Goal: Task Accomplishment & Management: Complete application form

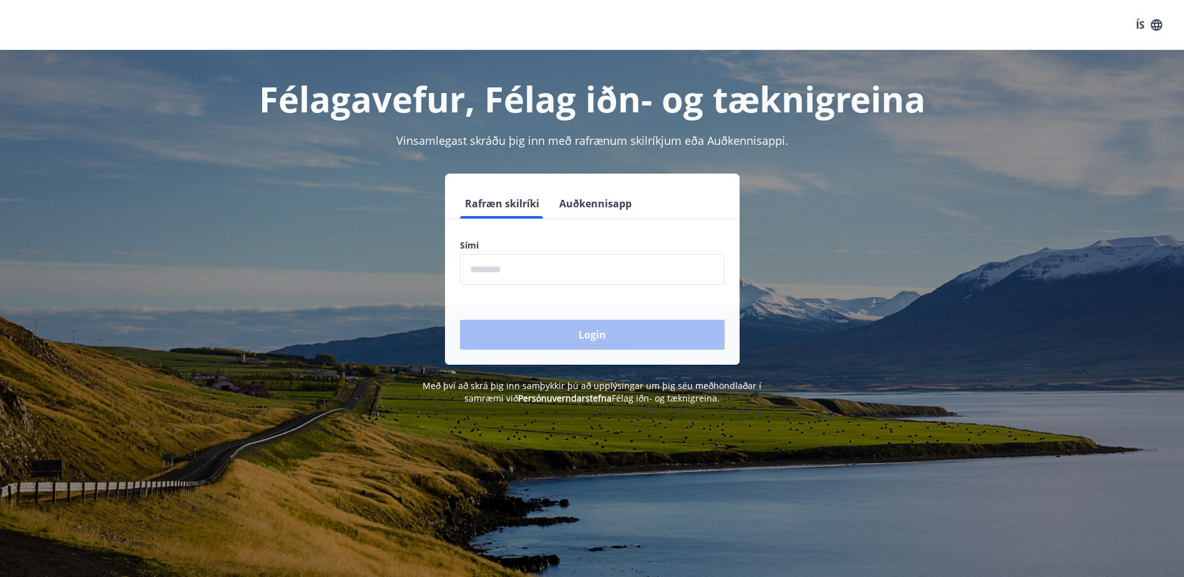
click at [557, 271] on input "phone" at bounding box center [592, 269] width 265 height 31
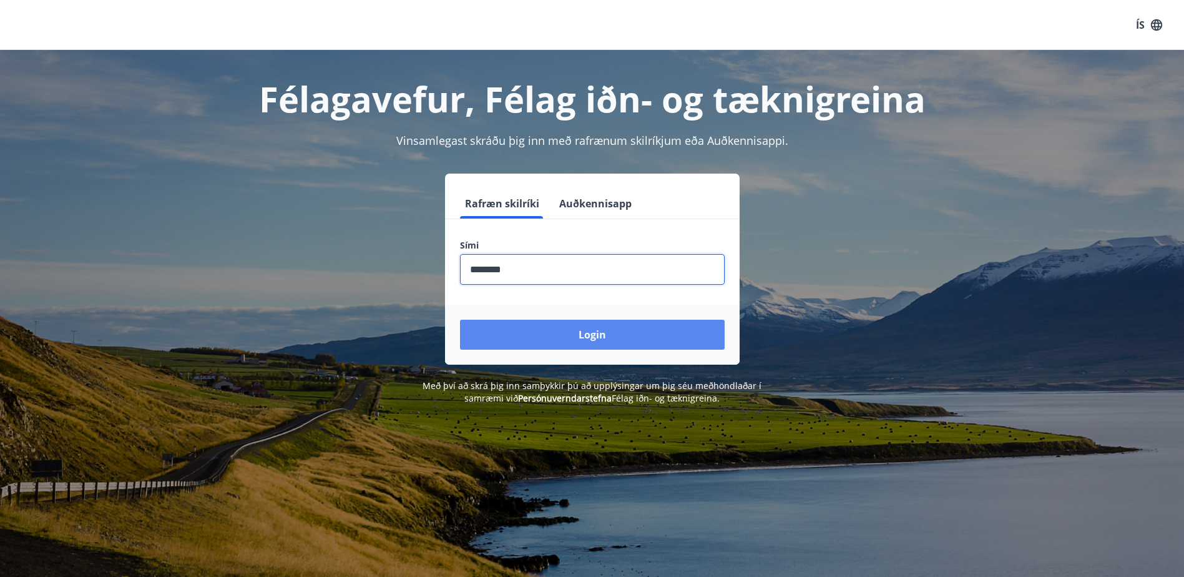
type input "********"
click at [617, 330] on button "Login" at bounding box center [592, 335] width 265 height 30
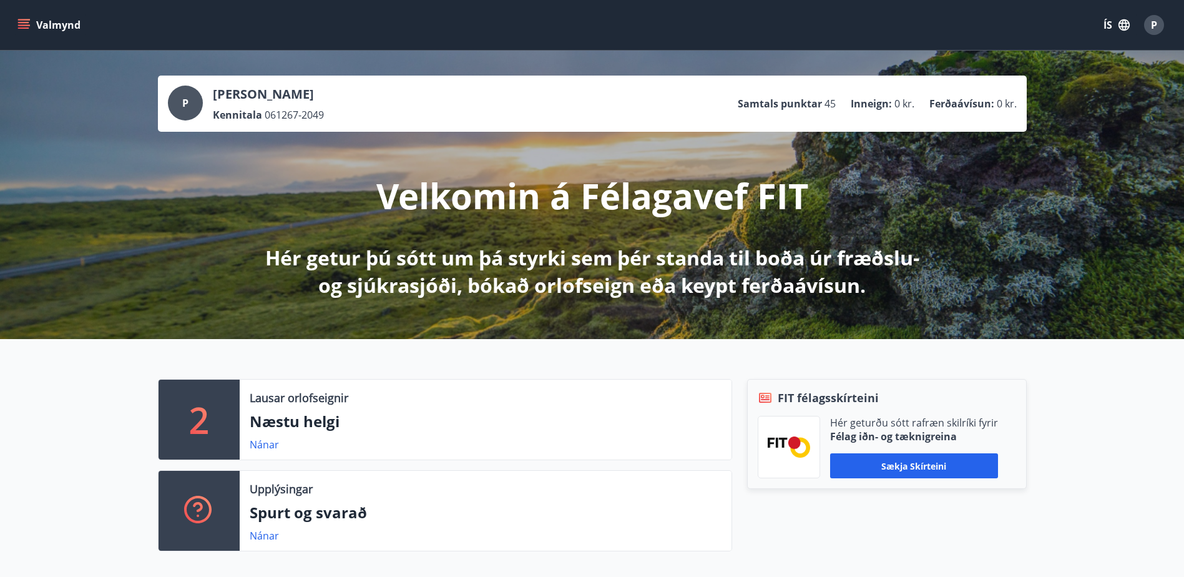
click at [28, 21] on icon "menu" at bounding box center [23, 25] width 12 height 12
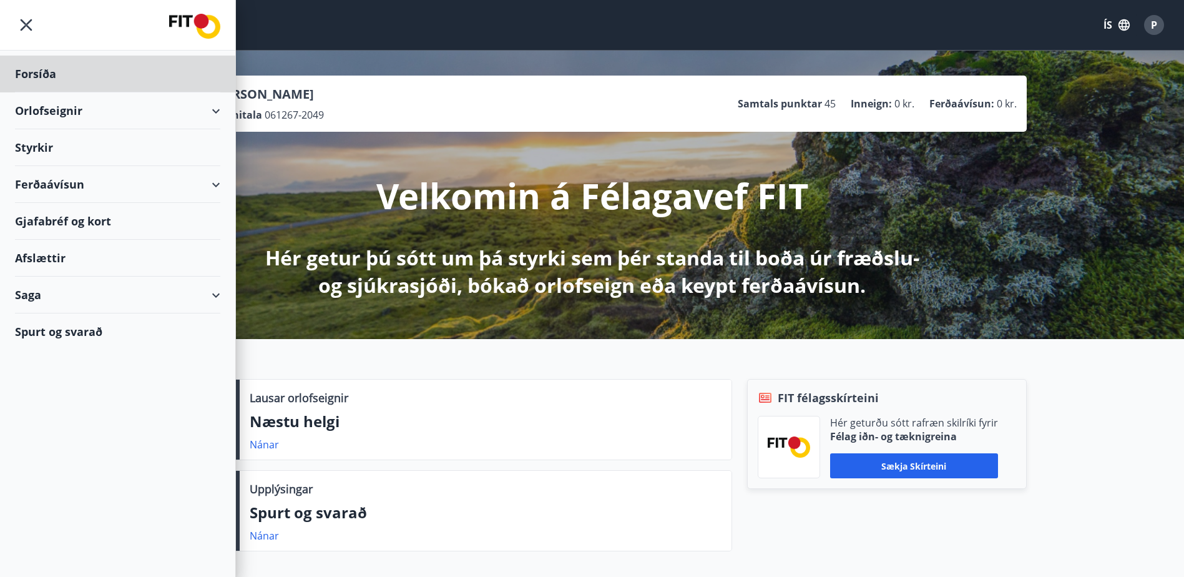
click at [39, 92] on div "Styrkir" at bounding box center [117, 74] width 205 height 37
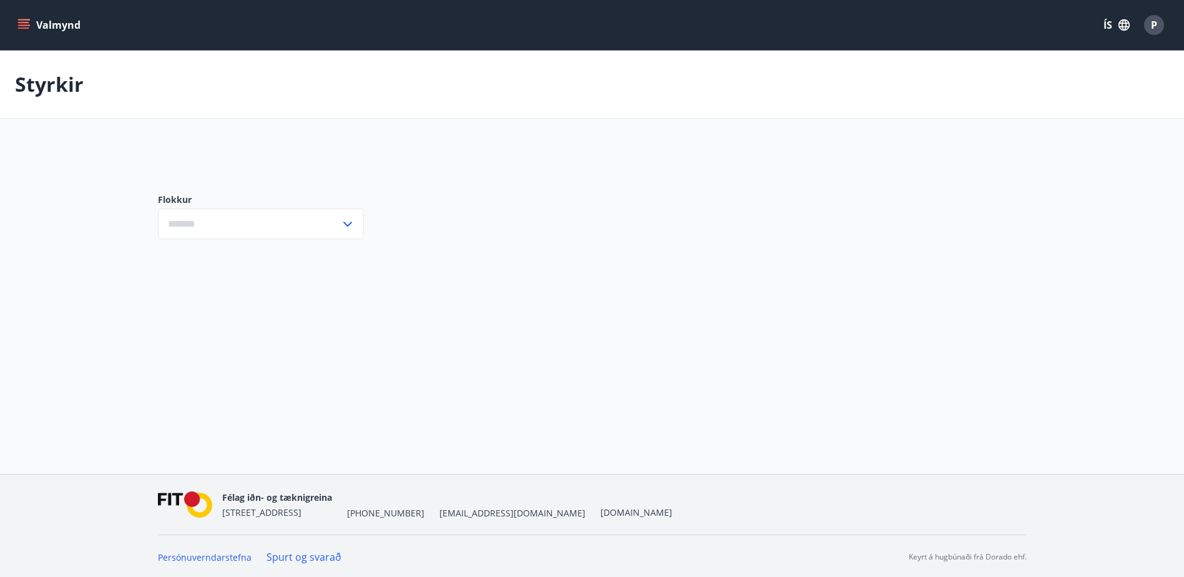
type input "***"
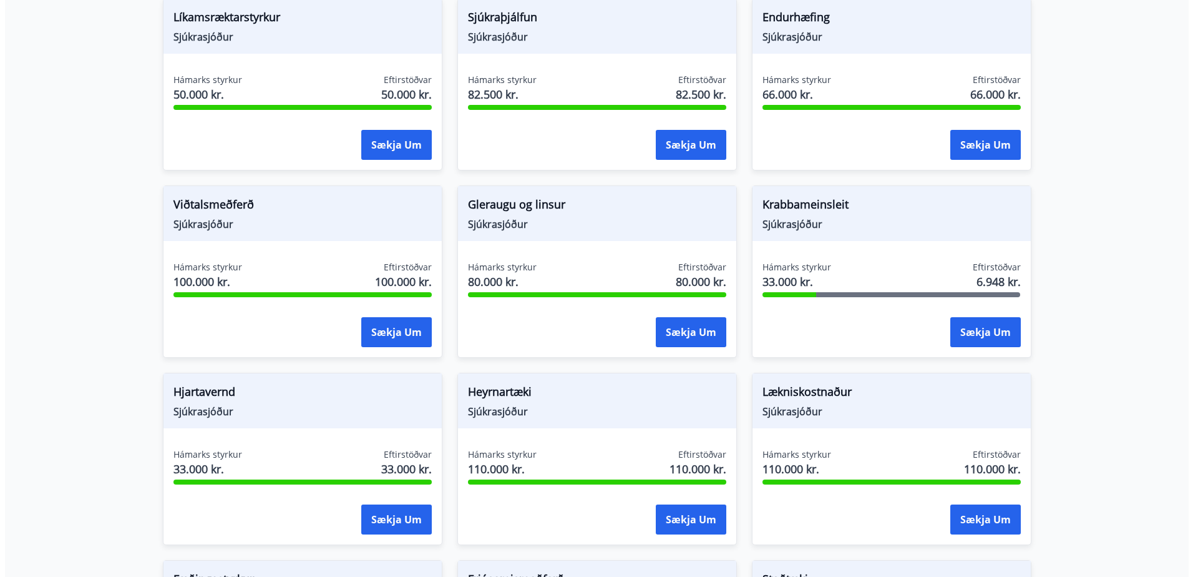
scroll to position [437, 0]
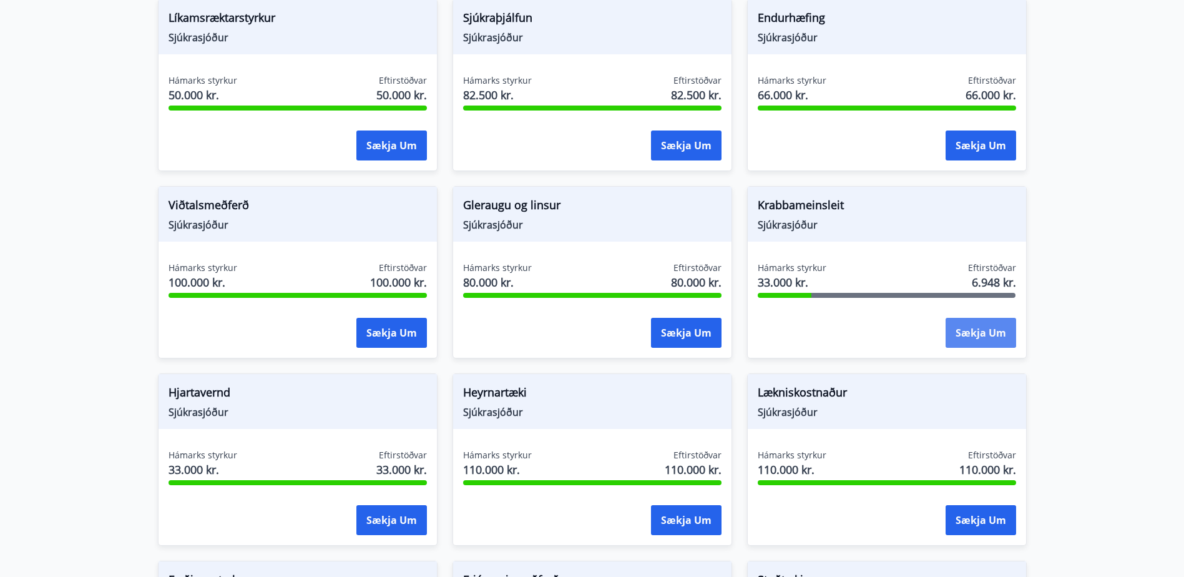
click at [970, 318] on button "Sækja um" at bounding box center [980, 333] width 71 height 30
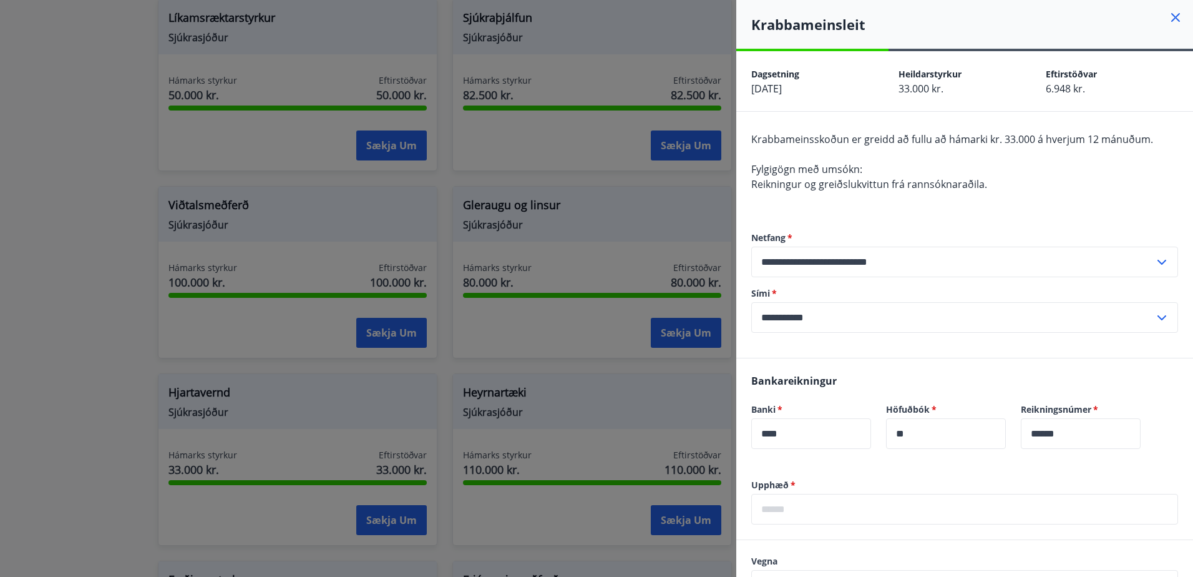
scroll to position [187, 0]
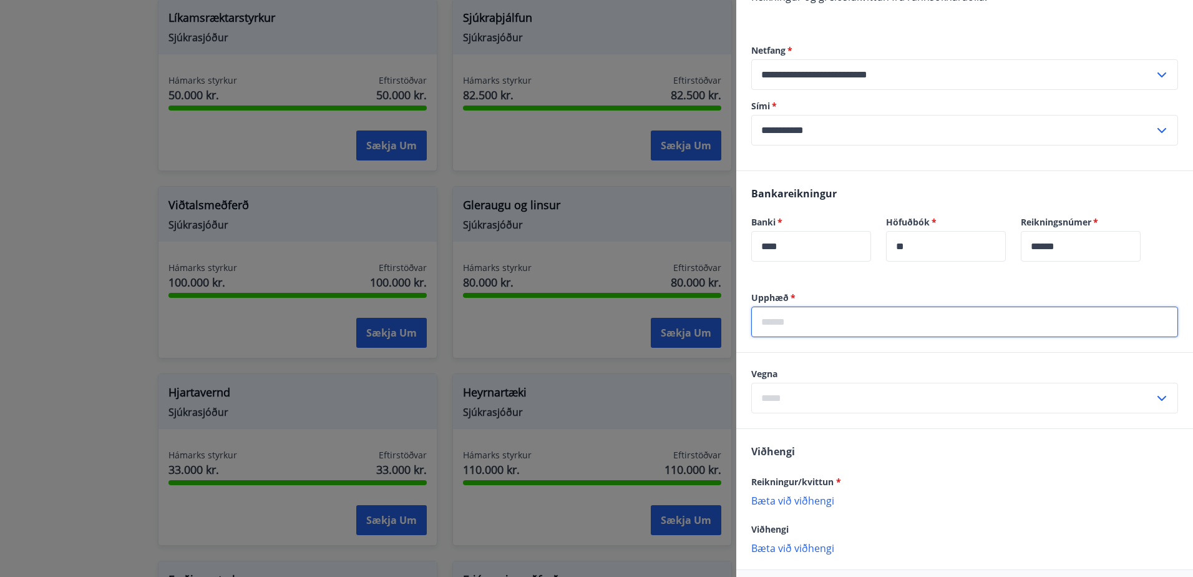
click at [896, 323] on input "text" at bounding box center [964, 321] width 427 height 31
type input "****"
click at [897, 394] on input "text" at bounding box center [952, 398] width 403 height 31
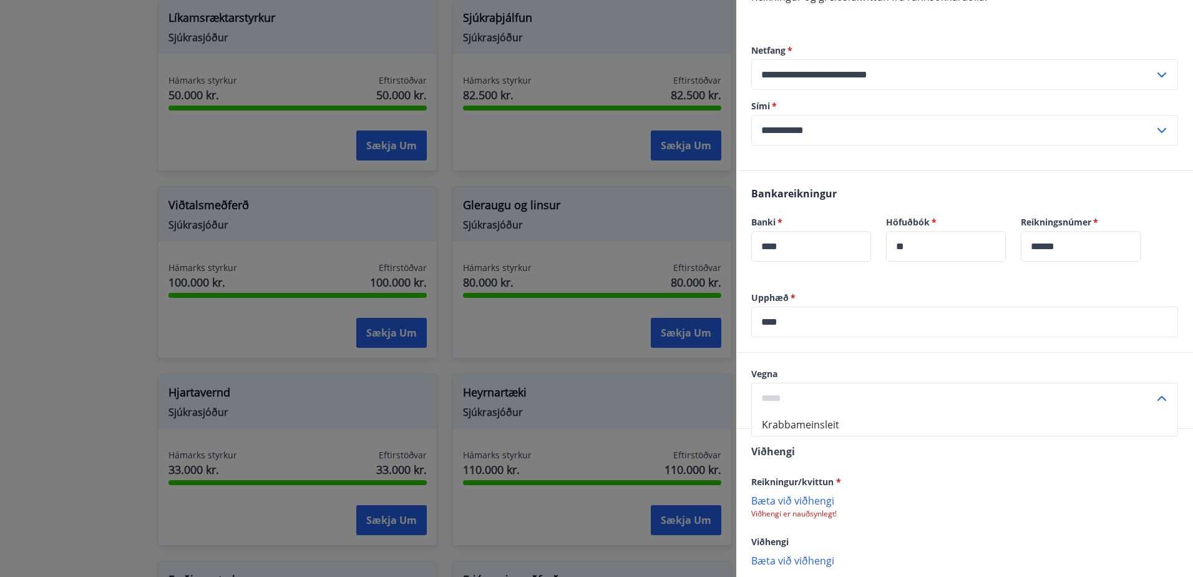
click at [899, 431] on li "Krabbameinsleit" at bounding box center [965, 424] width 426 height 22
type input "**********"
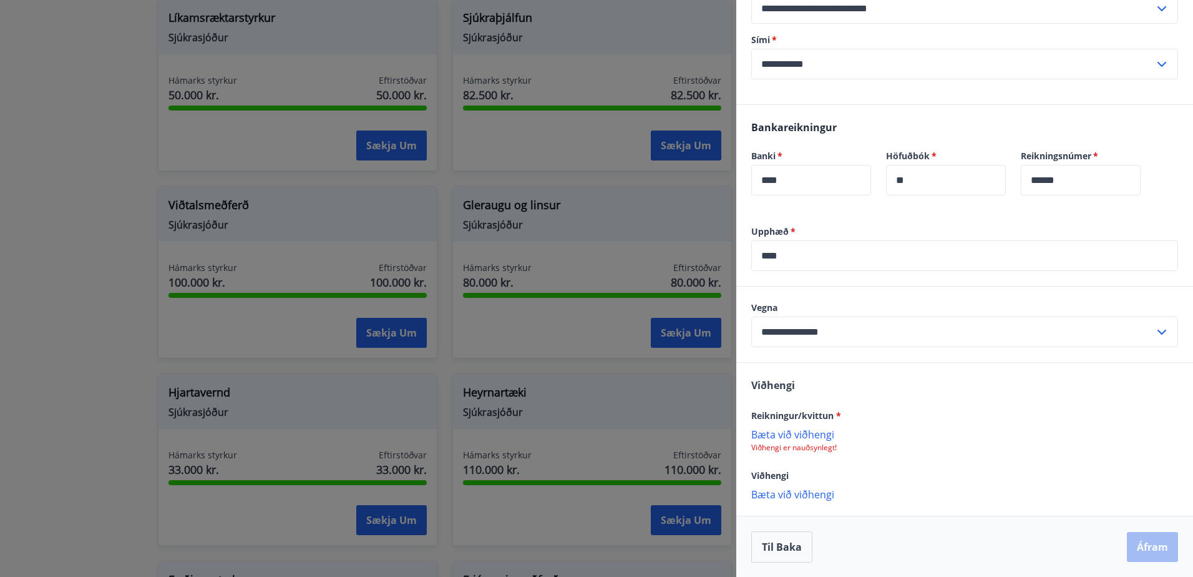
scroll to position [254, 0]
click at [791, 425] on div "Reikningur/kvittun * Bæta við viðhengi Viðhengi er nauðsynlegt!" at bounding box center [964, 429] width 427 height 45
click at [789, 430] on p "Bæta við viðhengi" at bounding box center [964, 433] width 427 height 12
click at [1137, 547] on button "Áfram" at bounding box center [1152, 546] width 51 height 30
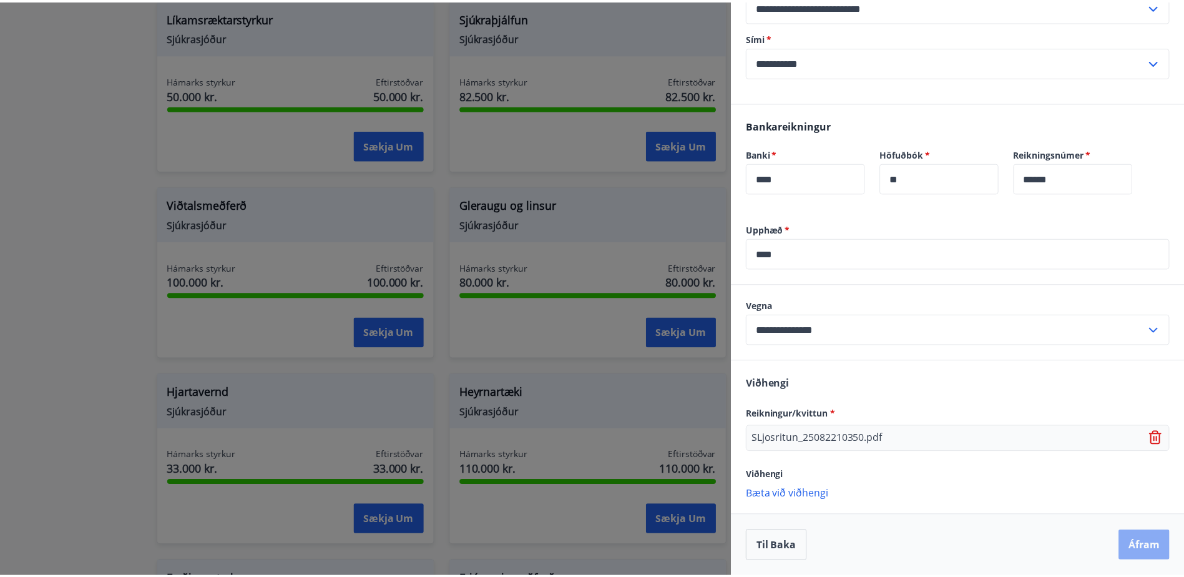
scroll to position [0, 0]
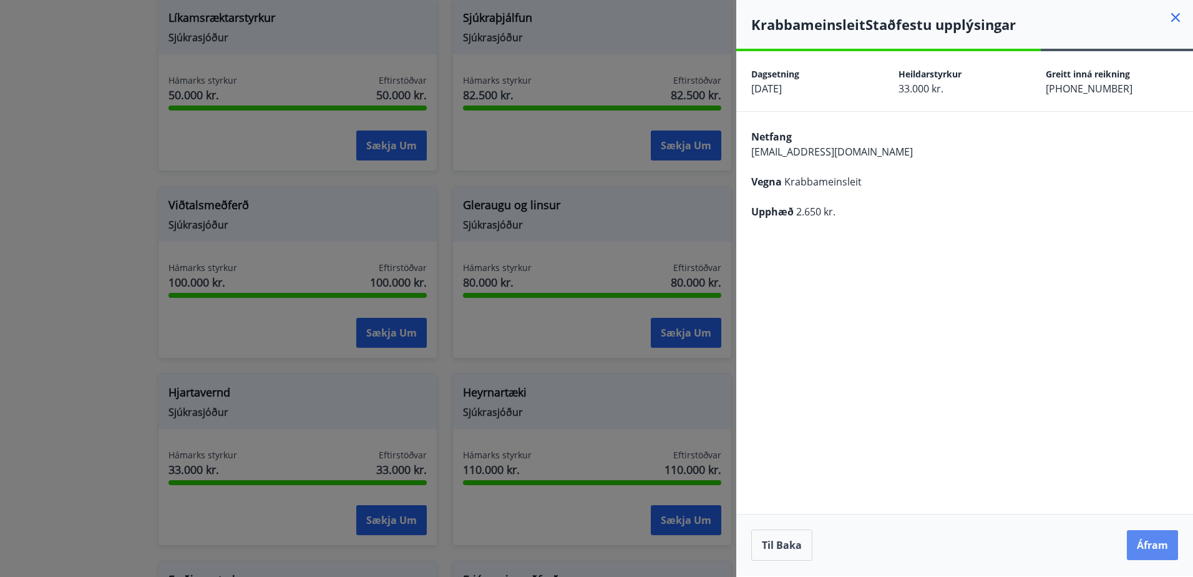
click at [1145, 543] on button "Áfram" at bounding box center [1152, 545] width 51 height 30
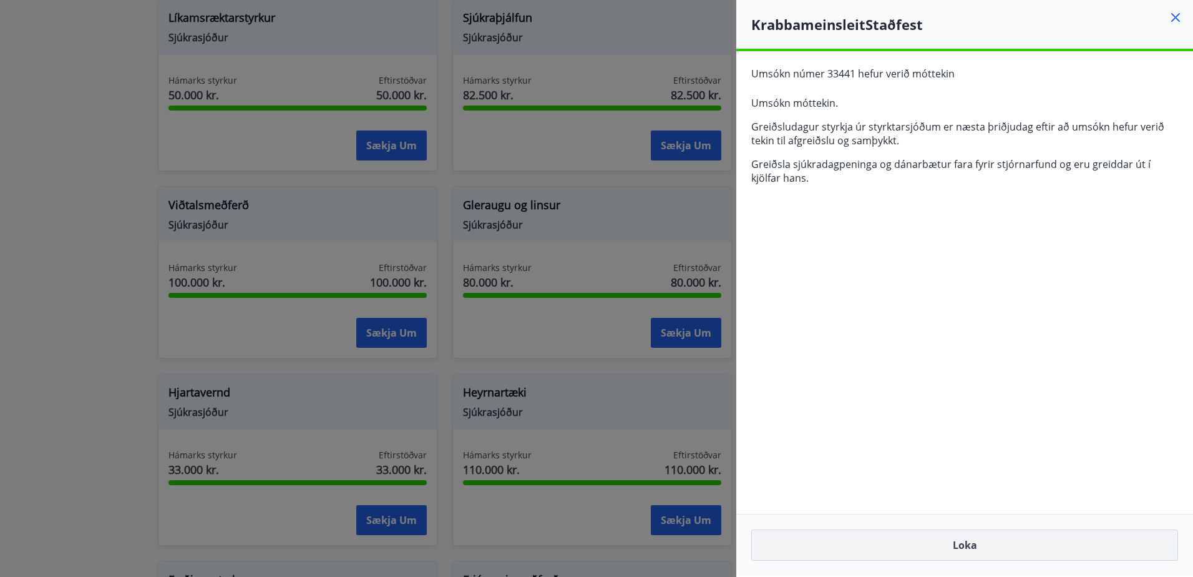
click at [966, 547] on button "Loka" at bounding box center [964, 544] width 427 height 31
